Goal: Information Seeking & Learning: Learn about a topic

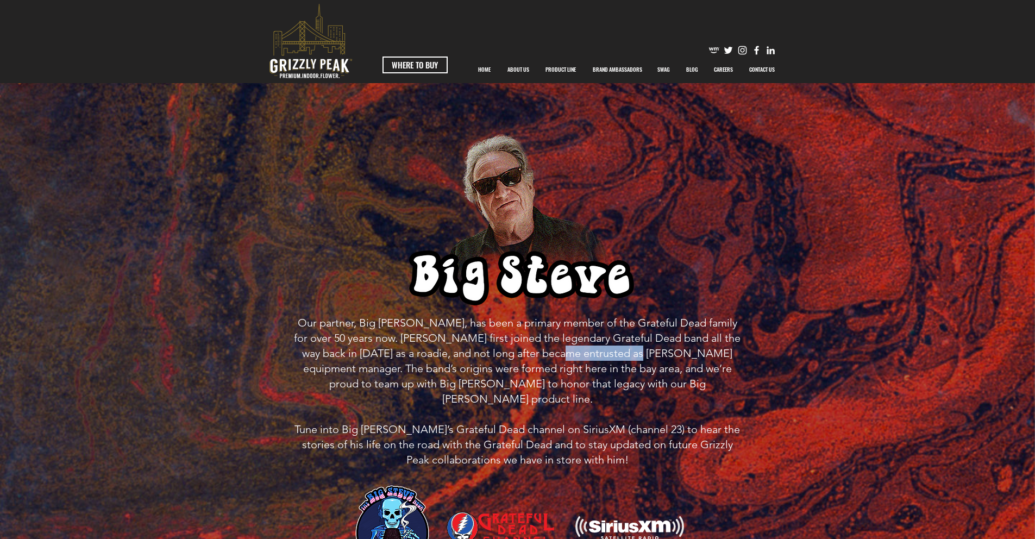
drag, startPoint x: 523, startPoint y: 357, endPoint x: 594, endPoint y: 352, distance: 71.4
click at [591, 352] on span "Our partner, Big [PERSON_NAME], has been a primary member of the Grateful Dead …" at bounding box center [517, 360] width 446 height 89
click at [627, 353] on span "Our partner, Big [PERSON_NAME], has been a primary member of the Grateful Dead …" at bounding box center [517, 360] width 446 height 89
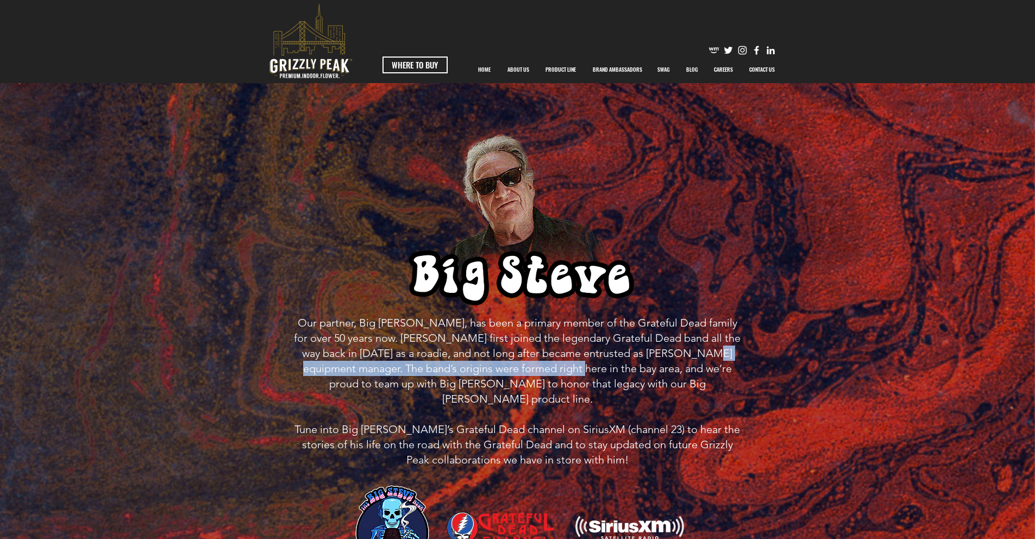
drag, startPoint x: 650, startPoint y: 356, endPoint x: 505, endPoint y: 364, distance: 145.2
click at [506, 364] on span "Our partner, Big [PERSON_NAME], has been a primary member of the Grateful Dead …" at bounding box center [517, 360] width 446 height 89
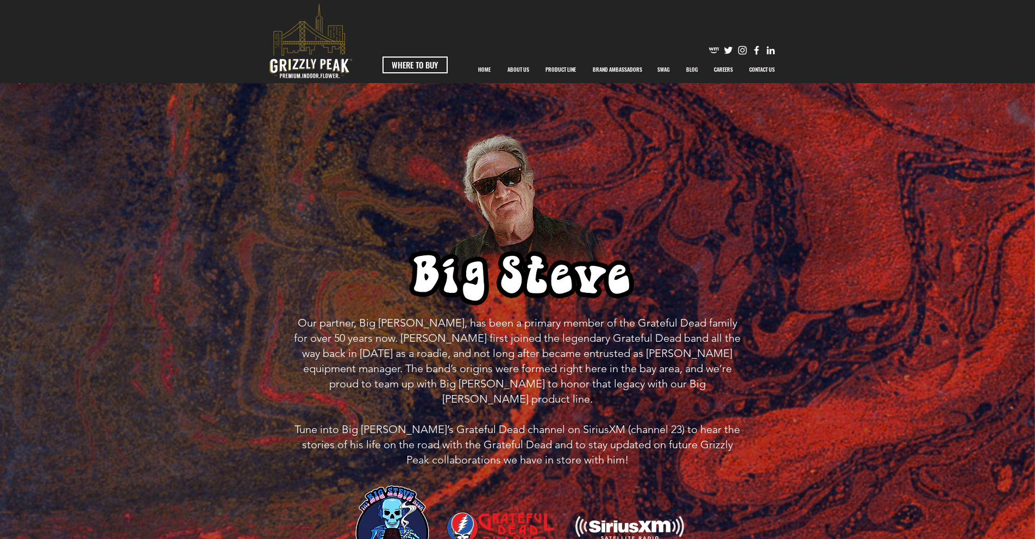
click at [512, 351] on span "Our partner, Big [PERSON_NAME], has been a primary member of the Grateful Dead …" at bounding box center [517, 360] width 446 height 89
drag, startPoint x: 499, startPoint y: 344, endPoint x: 624, endPoint y: 347, distance: 124.9
click at [586, 344] on span "Our partner, Big [PERSON_NAME], has been a primary member of the Grateful Dead …" at bounding box center [517, 360] width 446 height 89
click at [649, 351] on span "Our partner, Big [PERSON_NAME], has been a primary member of the Grateful Dead …" at bounding box center [517, 360] width 446 height 89
drag, startPoint x: 667, startPoint y: 354, endPoint x: 561, endPoint y: 358, distance: 106.5
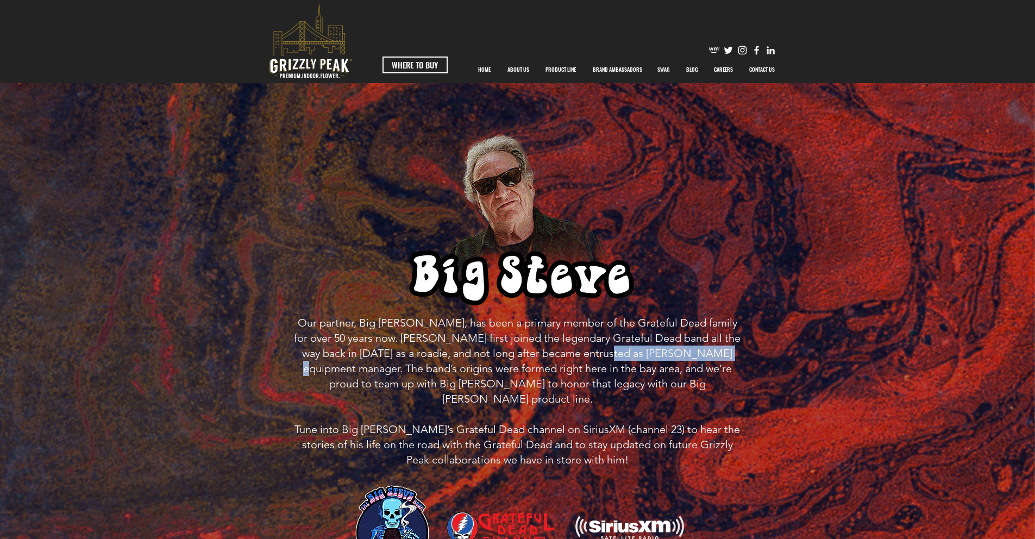
click at [561, 358] on span "Our partner, Big [PERSON_NAME], has been a primary member of the Grateful Dead …" at bounding box center [517, 360] width 446 height 89
click at [523, 360] on h6 "Our partner, Big [PERSON_NAME], has been a primary member of the Grateful Dead …" at bounding box center [518, 406] width 454 height 182
drag, startPoint x: 707, startPoint y: 354, endPoint x: 428, endPoint y: 354, distance: 279.2
click at [428, 354] on span "Our partner, Big [PERSON_NAME], has been a primary member of the Grateful Dead …" at bounding box center [517, 360] width 446 height 89
click at [395, 355] on span "Our partner, Big [PERSON_NAME], has been a primary member of the Grateful Dead …" at bounding box center [517, 360] width 446 height 89
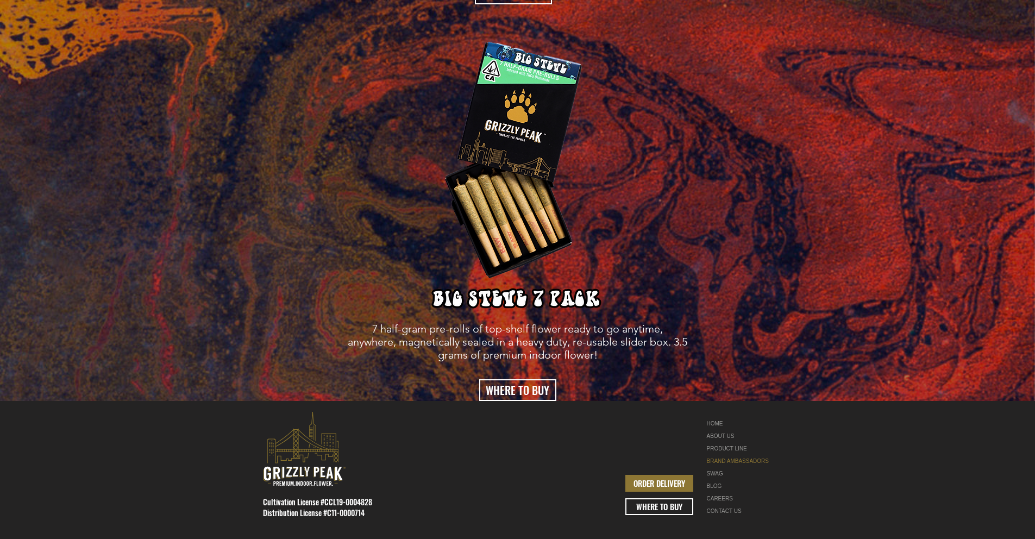
scroll to position [2030, 0]
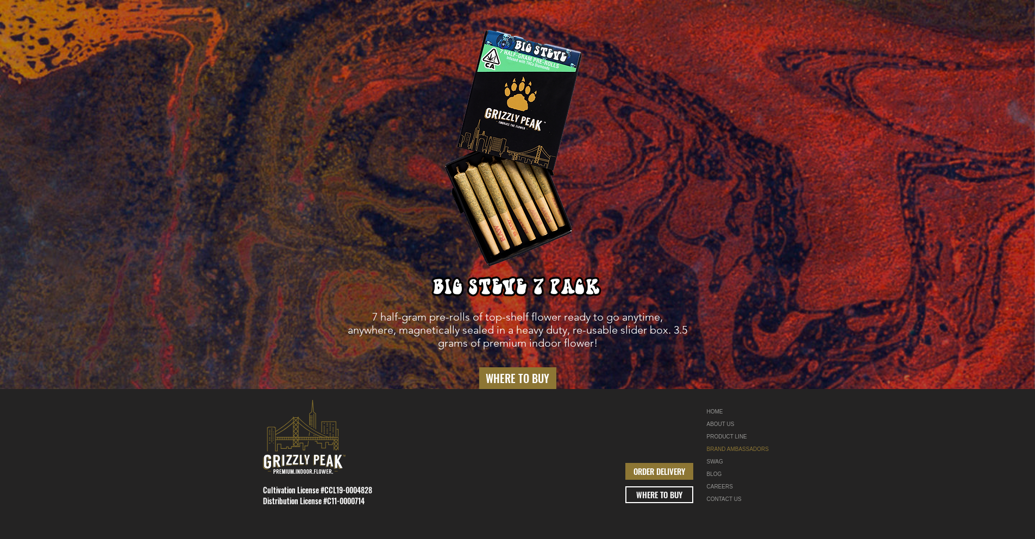
click at [536, 370] on span "WHERE TO BUY" at bounding box center [518, 377] width 64 height 15
